Goal: Book appointment/travel/reservation

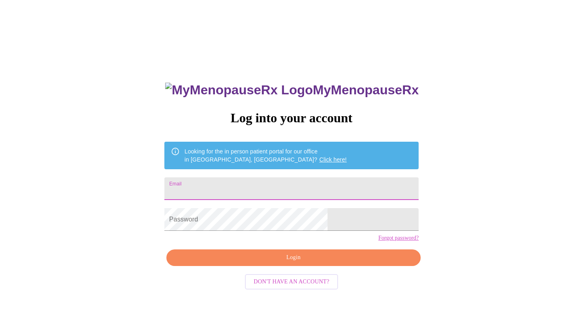
type input "[EMAIL_ADDRESS][DOMAIN_NAME]"
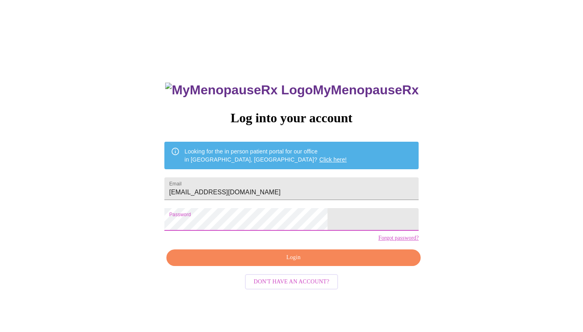
click at [291, 263] on span "Login" at bounding box center [294, 258] width 236 height 10
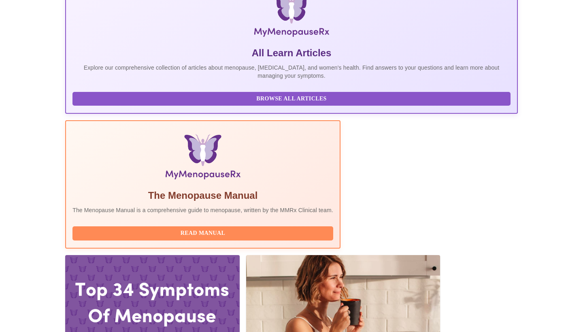
scroll to position [139, 0]
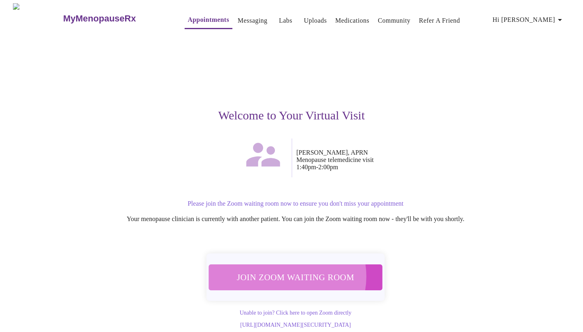
click at [284, 271] on span "Join Zoom Waiting Room" at bounding box center [296, 277] width 156 height 15
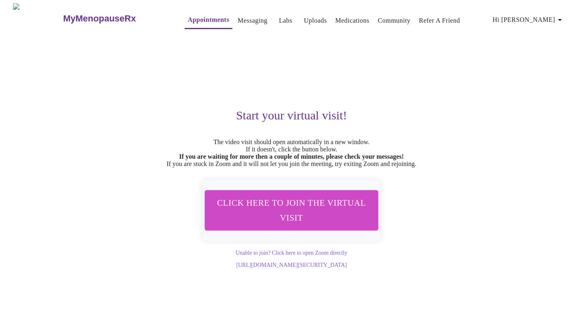
click at [185, 23] on button "Appointments" at bounding box center [209, 20] width 48 height 17
click at [77, 20] on link "MyMenopauseRx" at bounding box center [115, 18] width 106 height 28
